Goal: Transaction & Acquisition: Purchase product/service

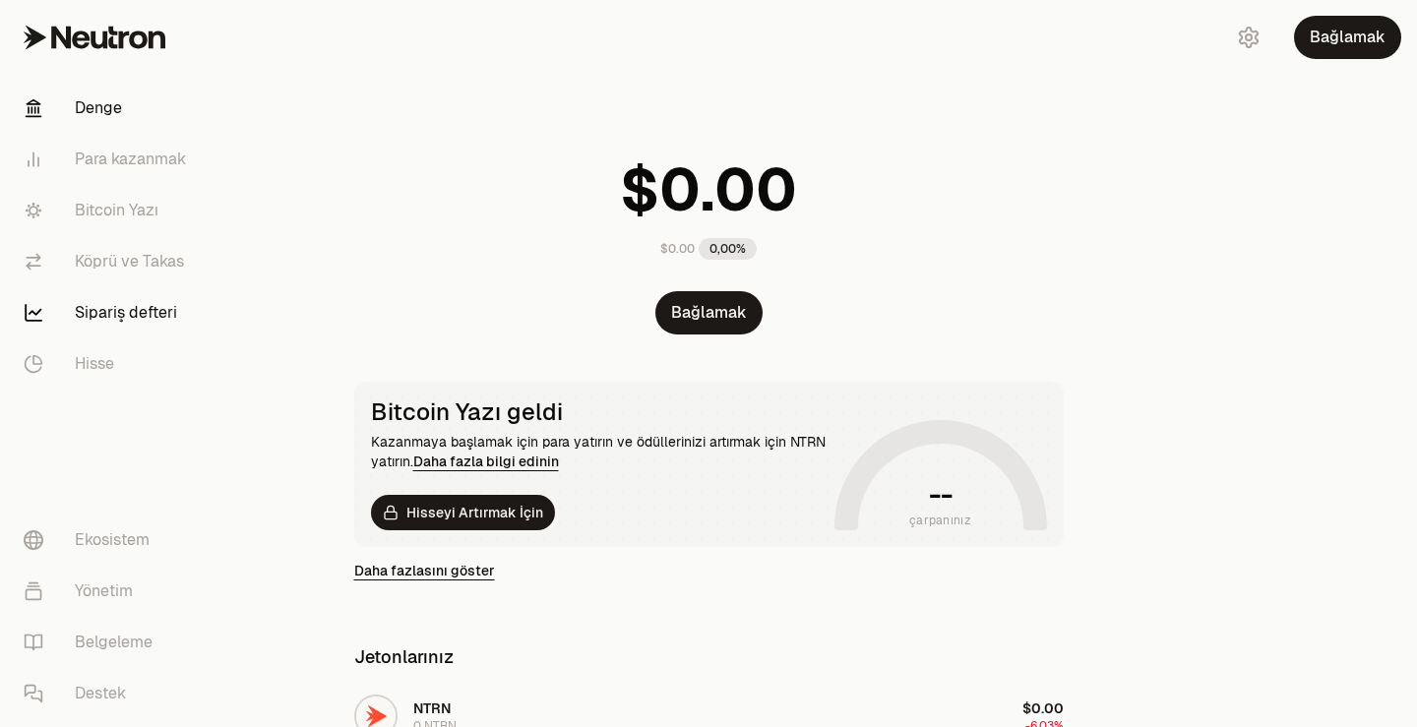
click at [120, 313] on font "Sipariş defteri" at bounding box center [126, 312] width 102 height 21
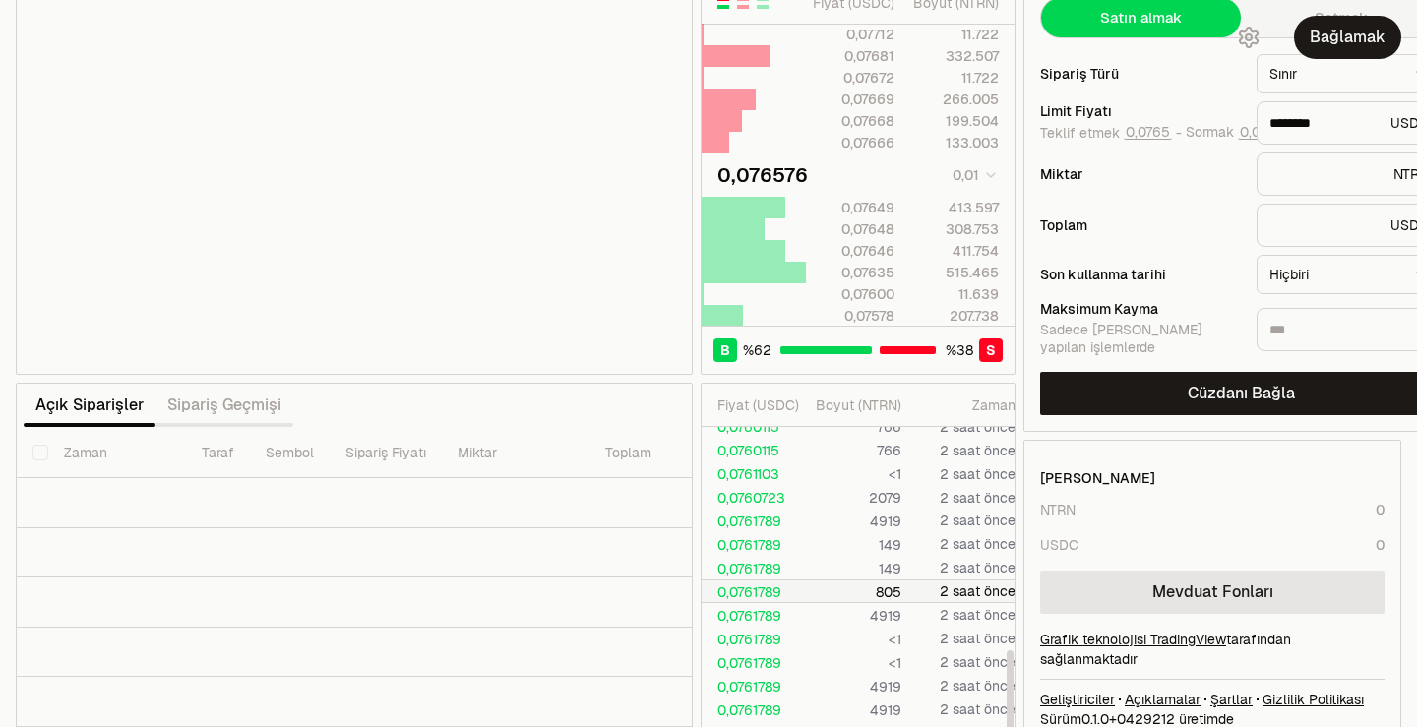
scroll to position [125, 0]
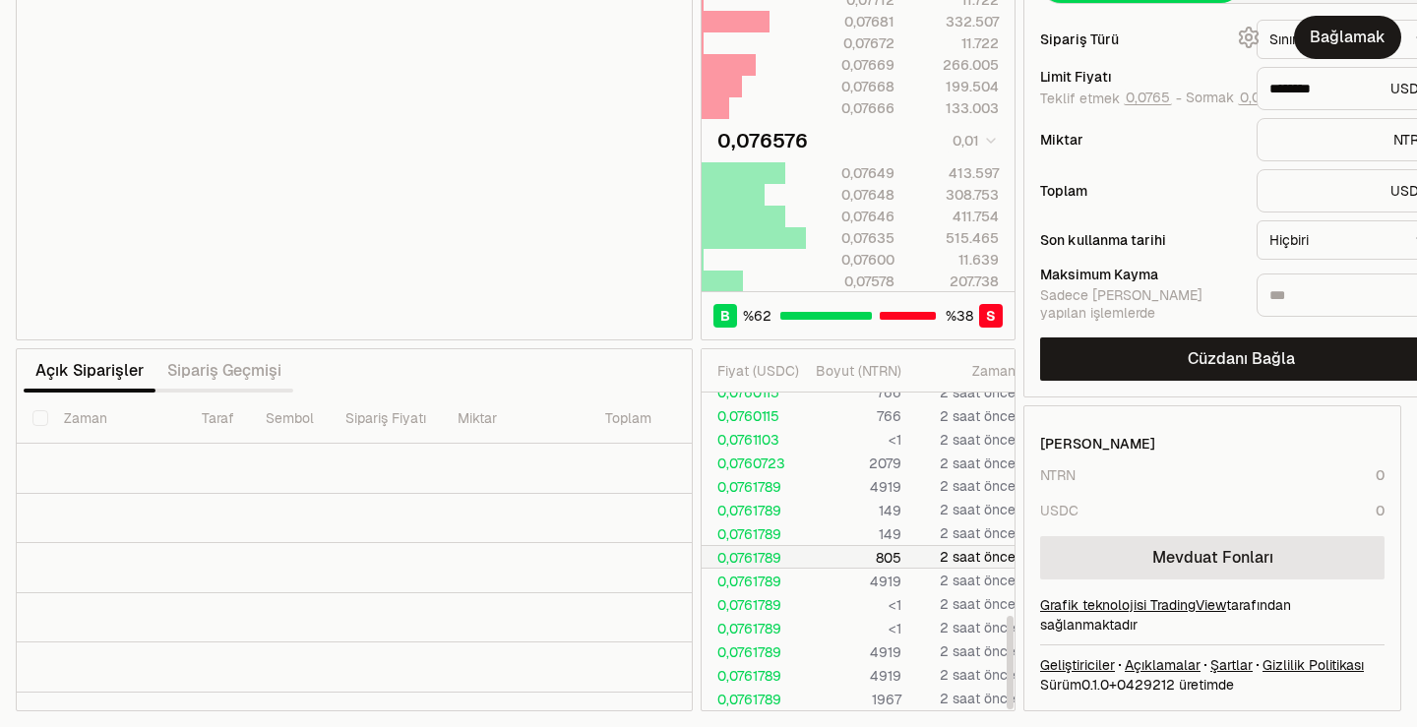
type input "********"
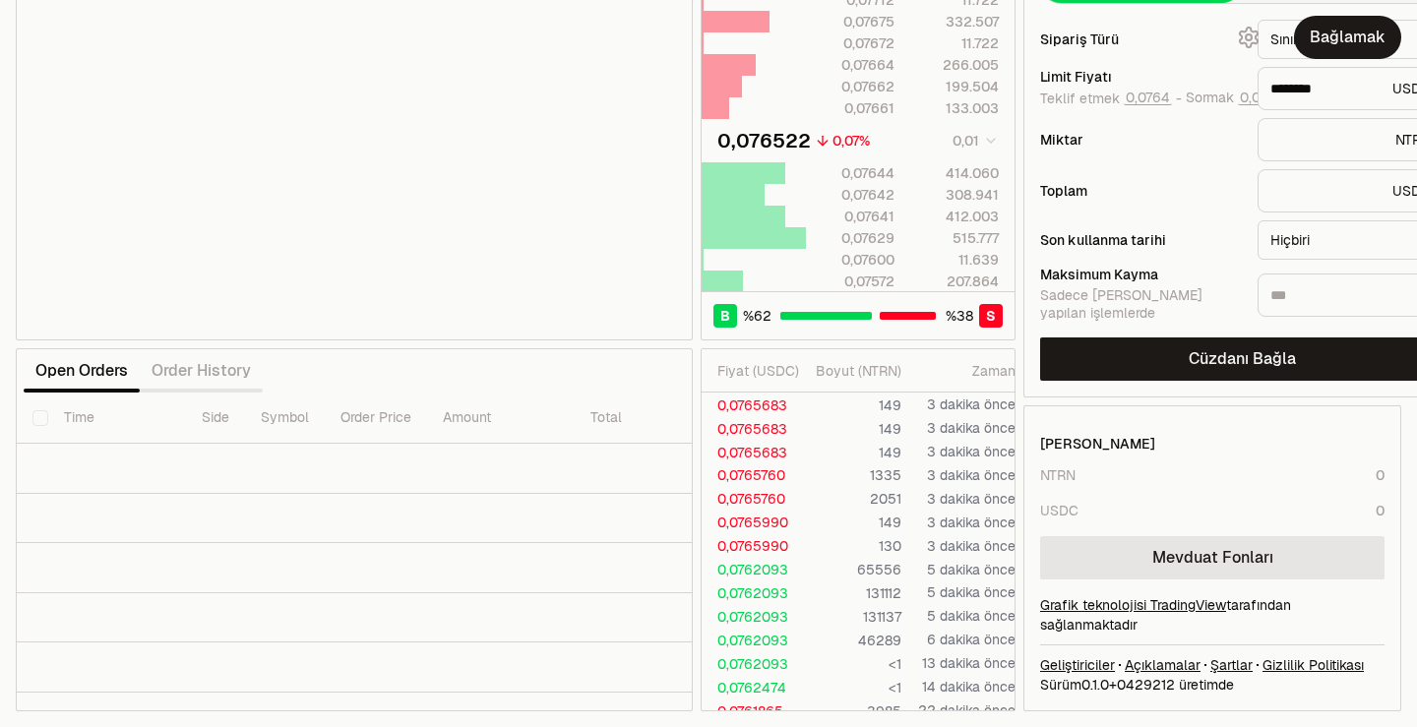
click at [111, 355] on button "Open Orders" at bounding box center [82, 370] width 116 height 39
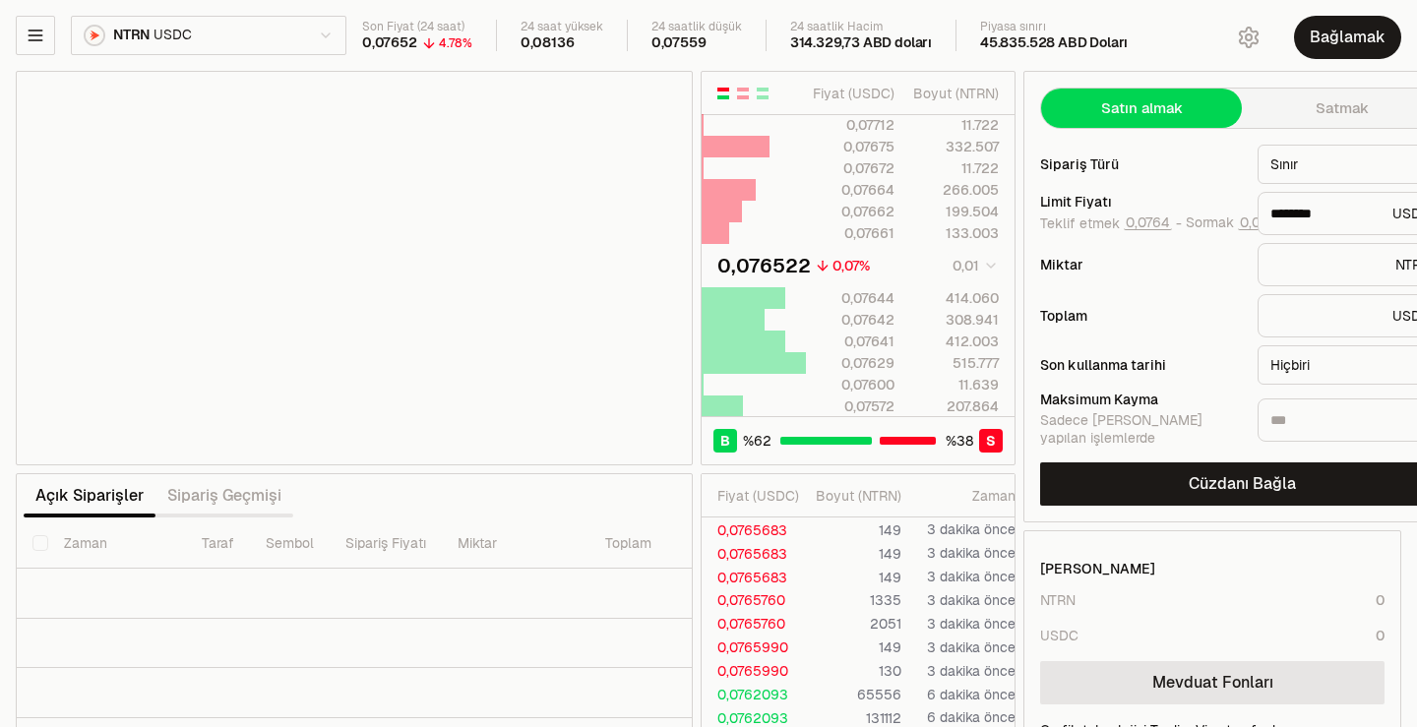
click at [315, 30] on html "Denge Para kazanmak Bitcoin Yazı Köprü ve Takas Sipariş defteri Hisse Ekosistem…" at bounding box center [708, 426] width 1417 height 852
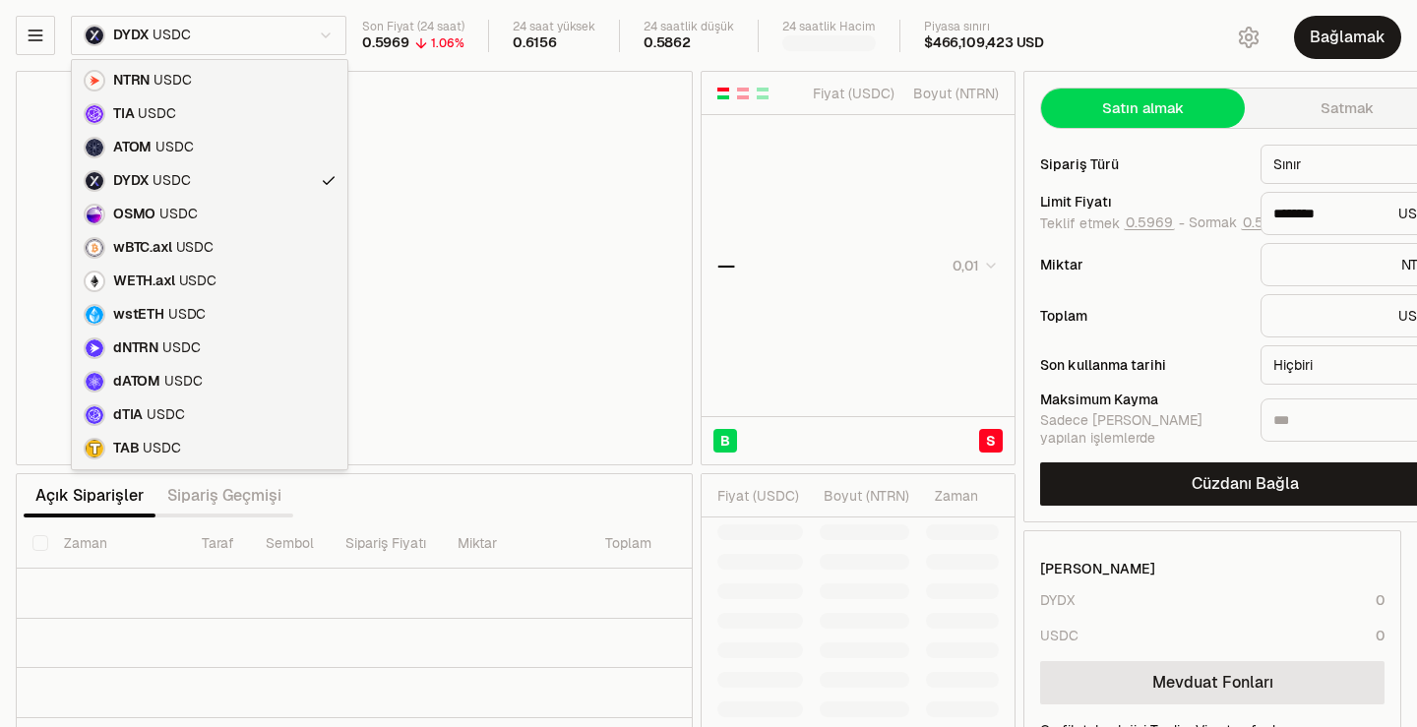
click at [320, 38] on html "Denge Para kazanmak Bitcoin Yazı Köprü ve Takas Sipariş defteri Hisse Ekosistem…" at bounding box center [708, 426] width 1417 height 852
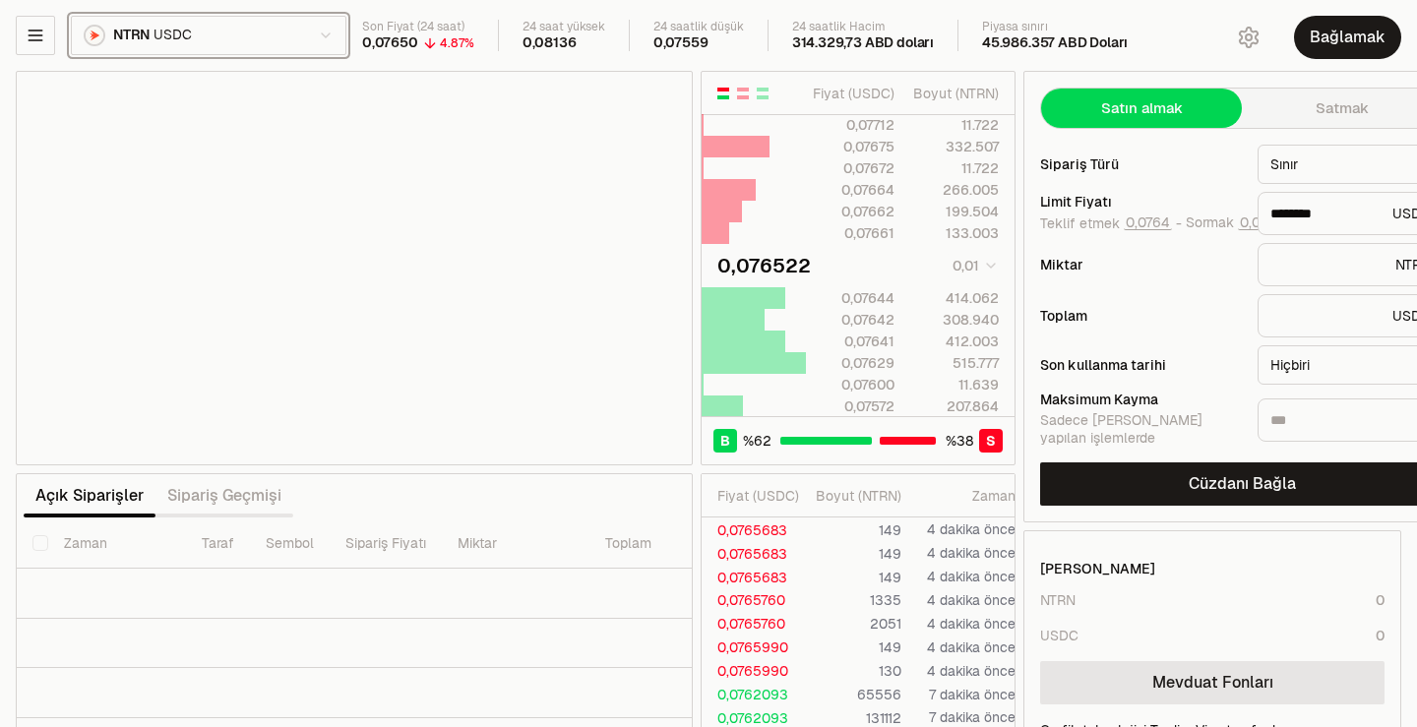
type input "********"
click at [335, 44] on html "Denge Para kazanmak Bitcoin Yazı Köprü ve Takas Sipariş defteri Hisse Ekosistem…" at bounding box center [708, 426] width 1417 height 852
click at [40, 36] on html "Denge Para kazanmak Bitcoin Yazı Köprü ve Takas Sipariş defteri Hisse Ekosistem…" at bounding box center [708, 426] width 1417 height 852
click at [40, 36] on icon "button" at bounding box center [36, 36] width 20 height 20
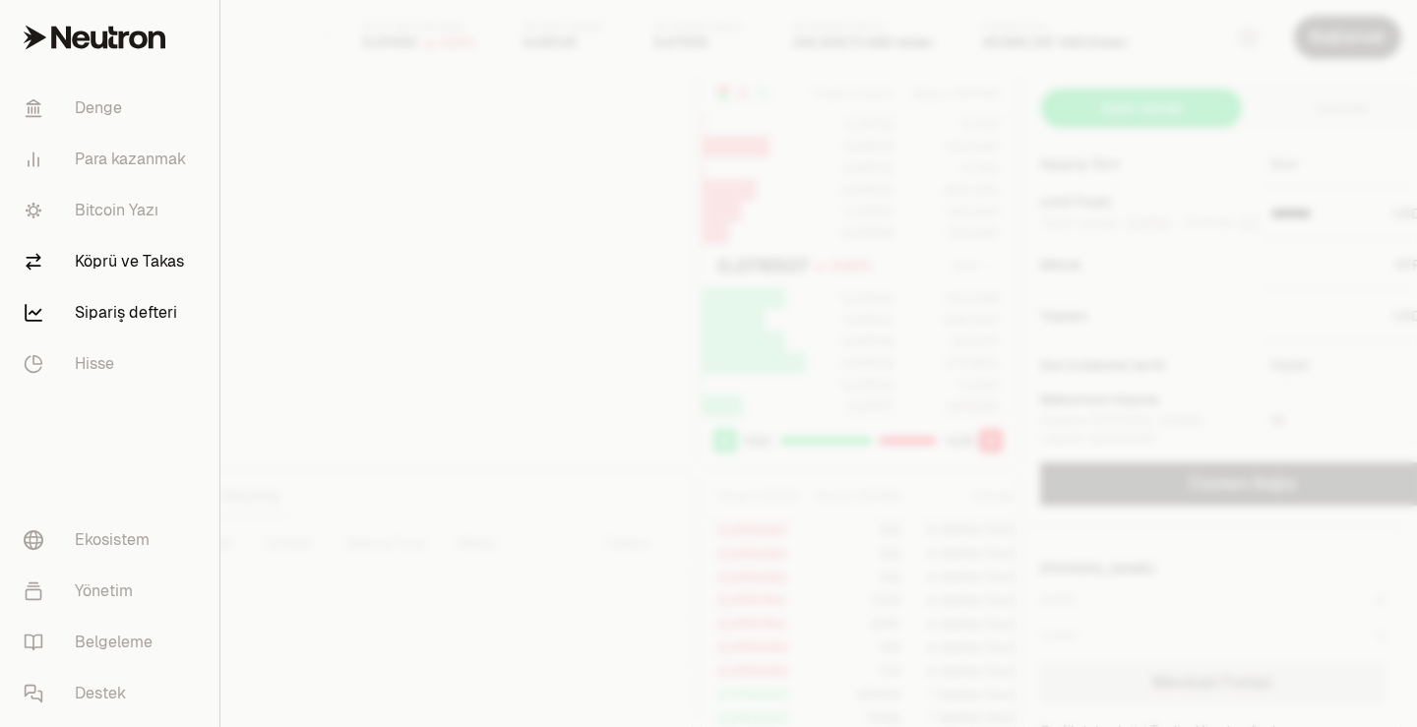
click at [148, 267] on font "Köprü ve Takas" at bounding box center [129, 261] width 109 height 21
